Goal: Navigation & Orientation: Find specific page/section

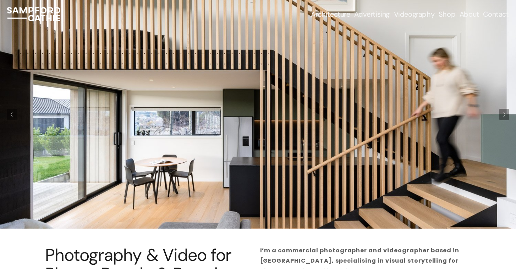
click at [0, 0] on span "Advertising & Brand Photography" at bounding box center [0, 0] width 0 height 0
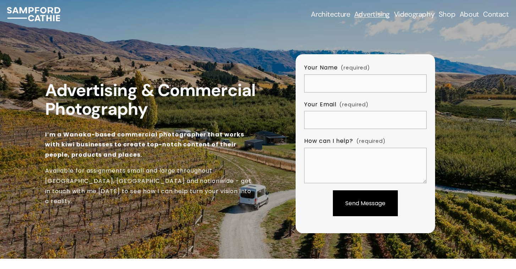
click at [473, 11] on link "About" at bounding box center [470, 14] width 20 height 10
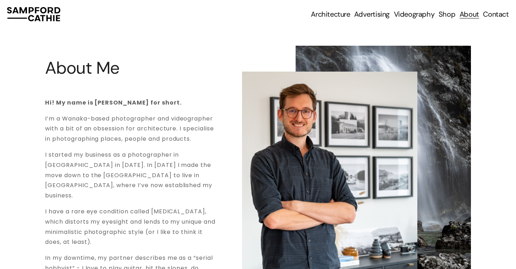
click at [0, 0] on span "Advertising & Brand Photography" at bounding box center [0, 0] width 0 height 0
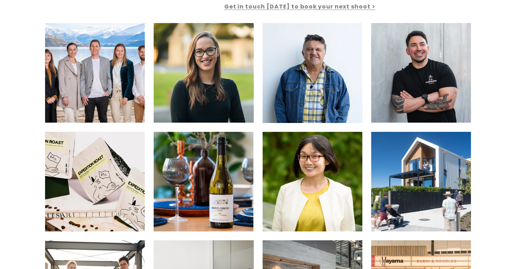
scroll to position [437, 0]
